Goal: Browse casually

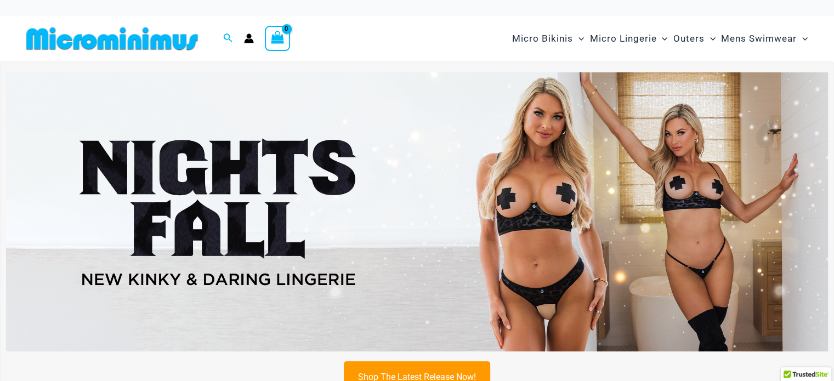
type input "**********"
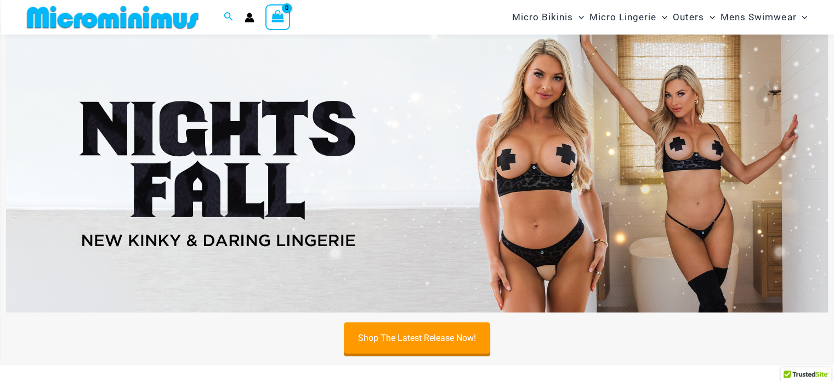
scroll to position [37, 0]
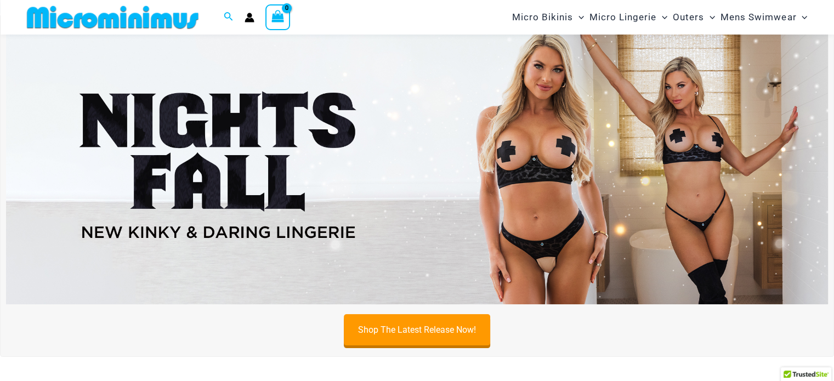
click at [488, 174] on img at bounding box center [417, 164] width 822 height 279
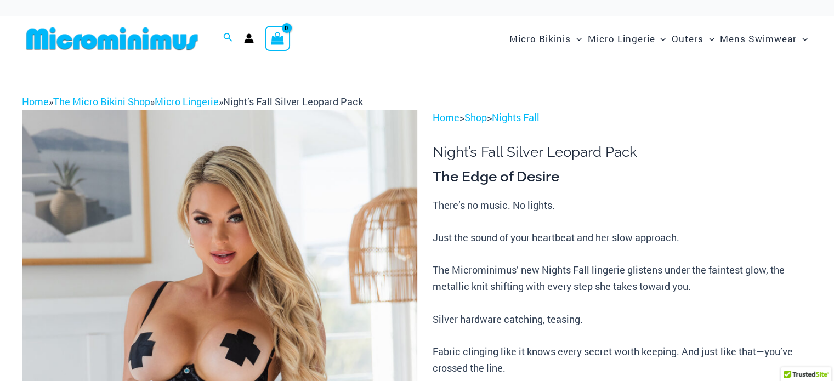
type input "**********"
